Goal: Information Seeking & Learning: Learn about a topic

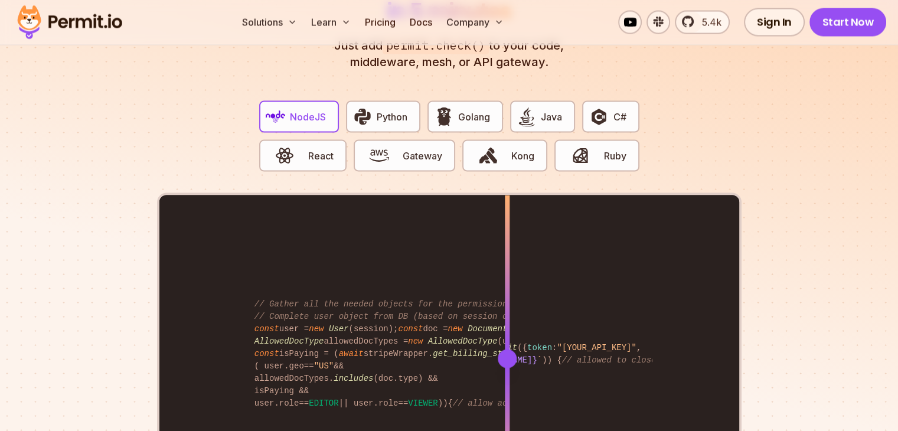
scroll to position [2302, 0]
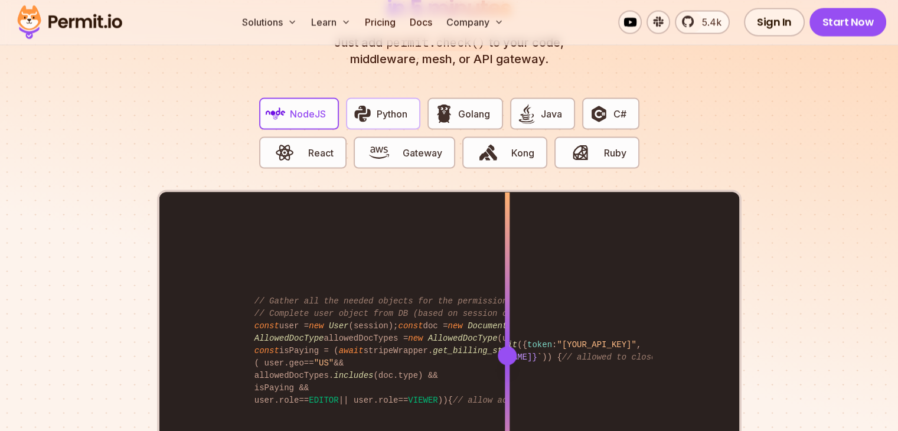
click at [405, 107] on span "Python" at bounding box center [392, 114] width 31 height 14
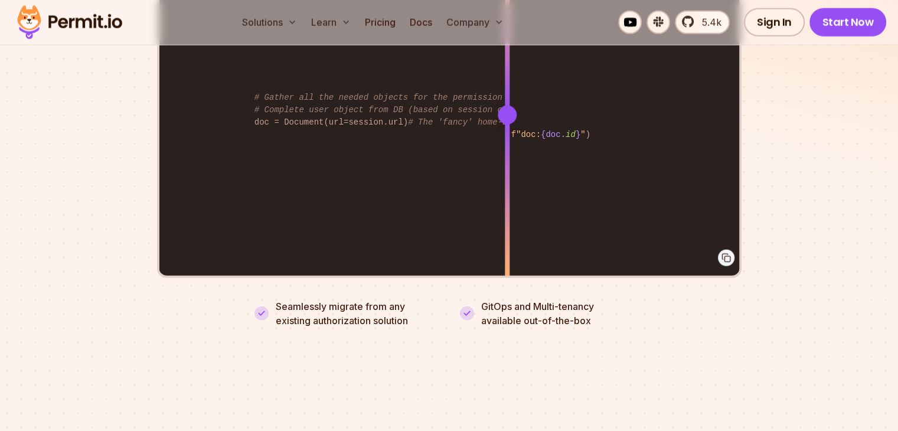
scroll to position [2361, 0]
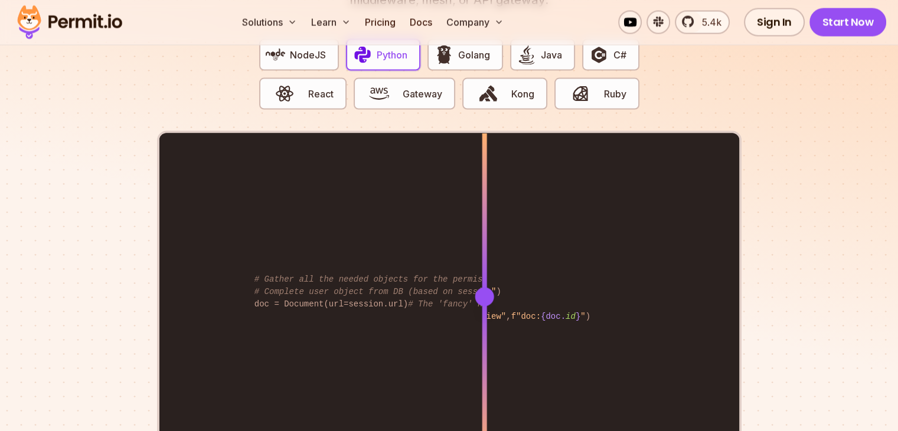
drag, startPoint x: 511, startPoint y: 282, endPoint x: 484, endPoint y: 256, distance: 37.2
click at [484, 256] on div at bounding box center [484, 296] width 5 height 326
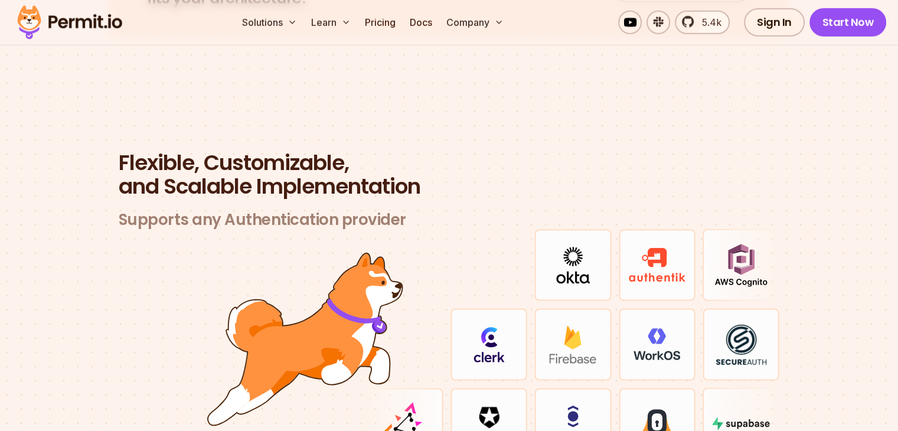
scroll to position [3483, 0]
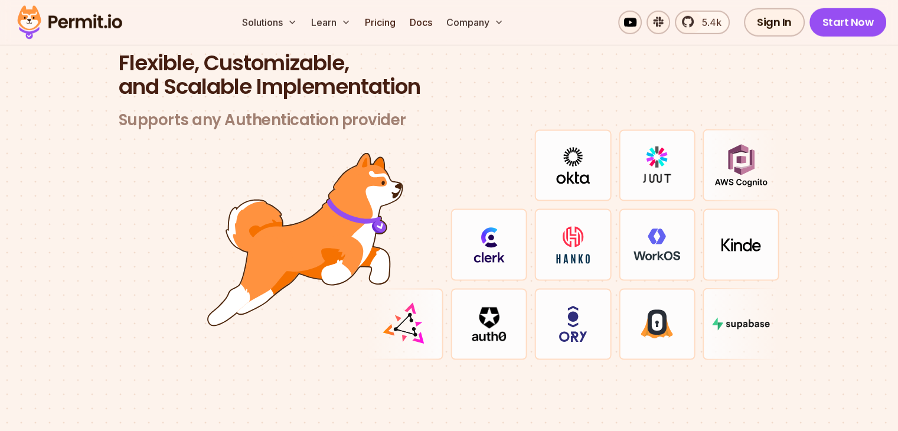
click at [640, 234] on img at bounding box center [656, 244] width 47 height 32
click at [560, 234] on img at bounding box center [573, 244] width 48 height 38
drag, startPoint x: 560, startPoint y: 234, endPoint x: 446, endPoint y: 204, distance: 117.8
click at [446, 204] on div at bounding box center [573, 244] width 413 height 231
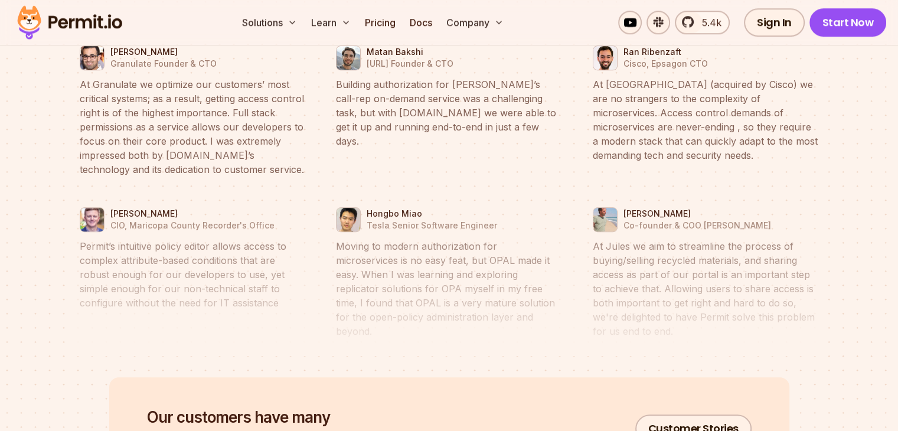
scroll to position [5549, 0]
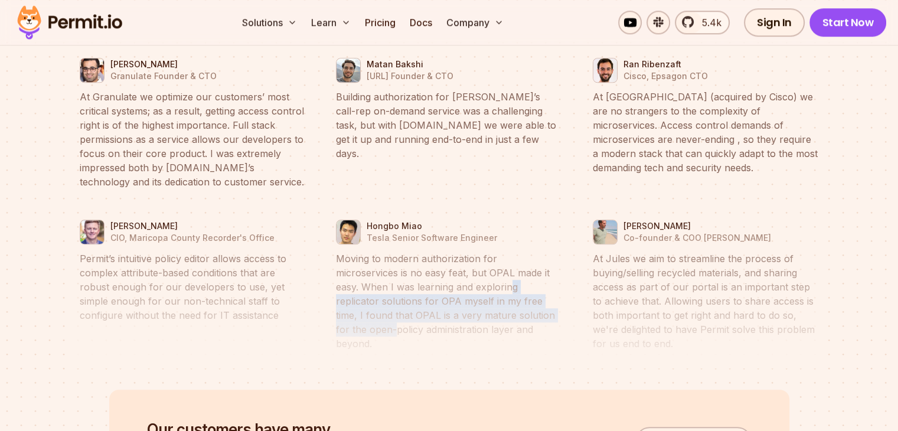
drag, startPoint x: 489, startPoint y: 296, endPoint x: 451, endPoint y: 271, distance: 45.7
click at [451, 271] on blockquote "Moving to modern authorization for microservices is no easy feat, but OPAL made…" at bounding box center [449, 300] width 226 height 99
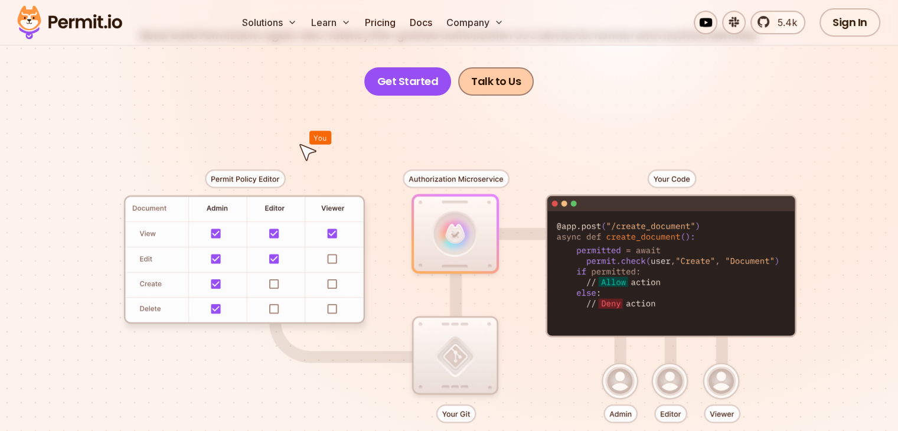
scroll to position [118, 0]
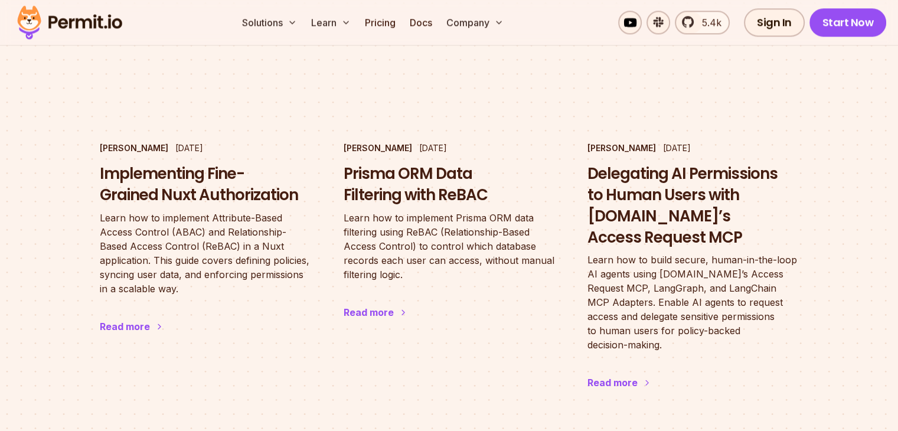
scroll to position [1181, 0]
